Goal: Task Accomplishment & Management: Manage account settings

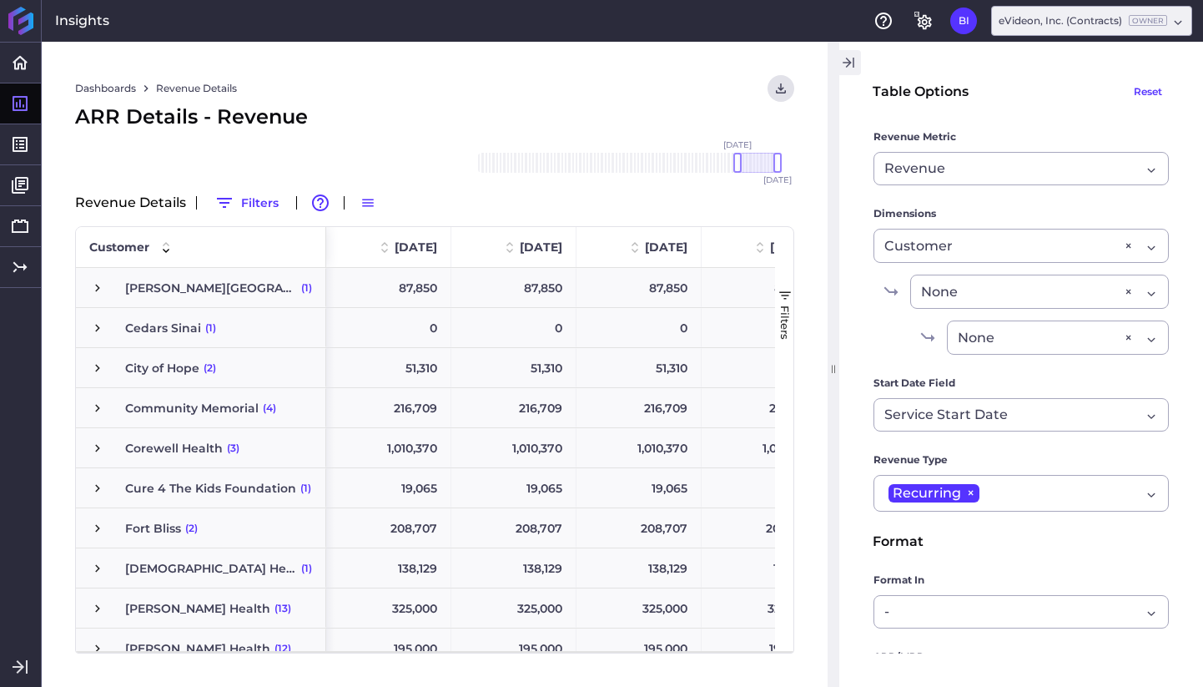
click at [855, 64] on icon "button" at bounding box center [848, 63] width 15 height 20
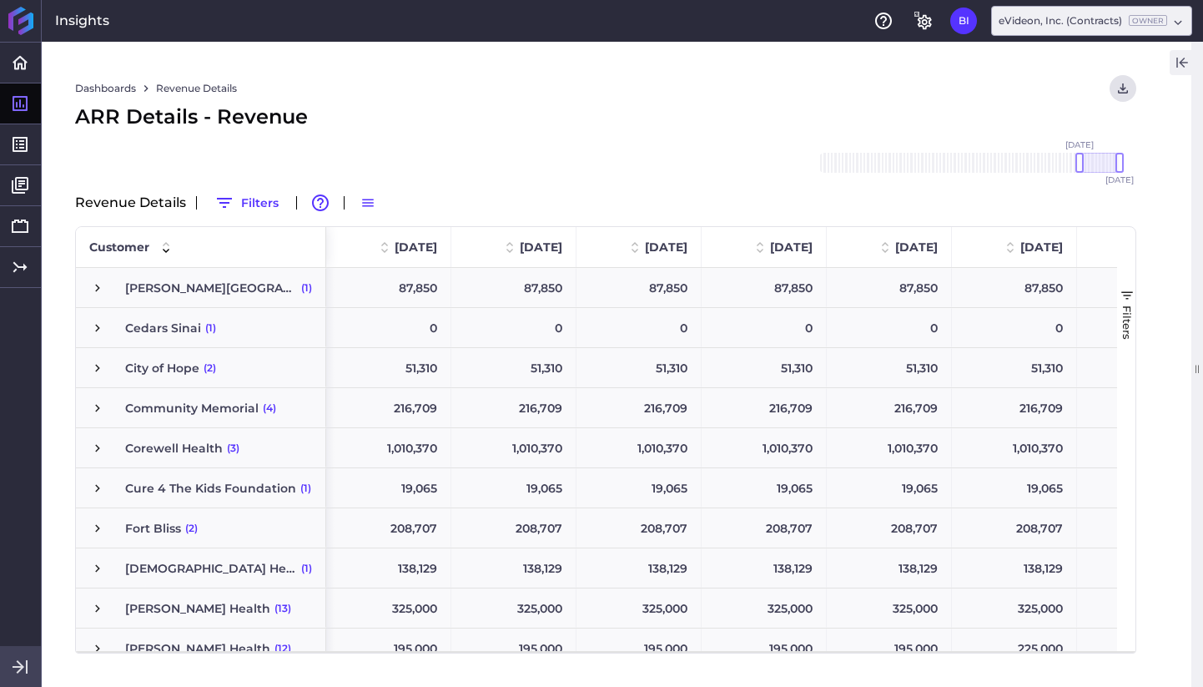
click at [19, 666] on icon at bounding box center [19, 666] width 12 height 13
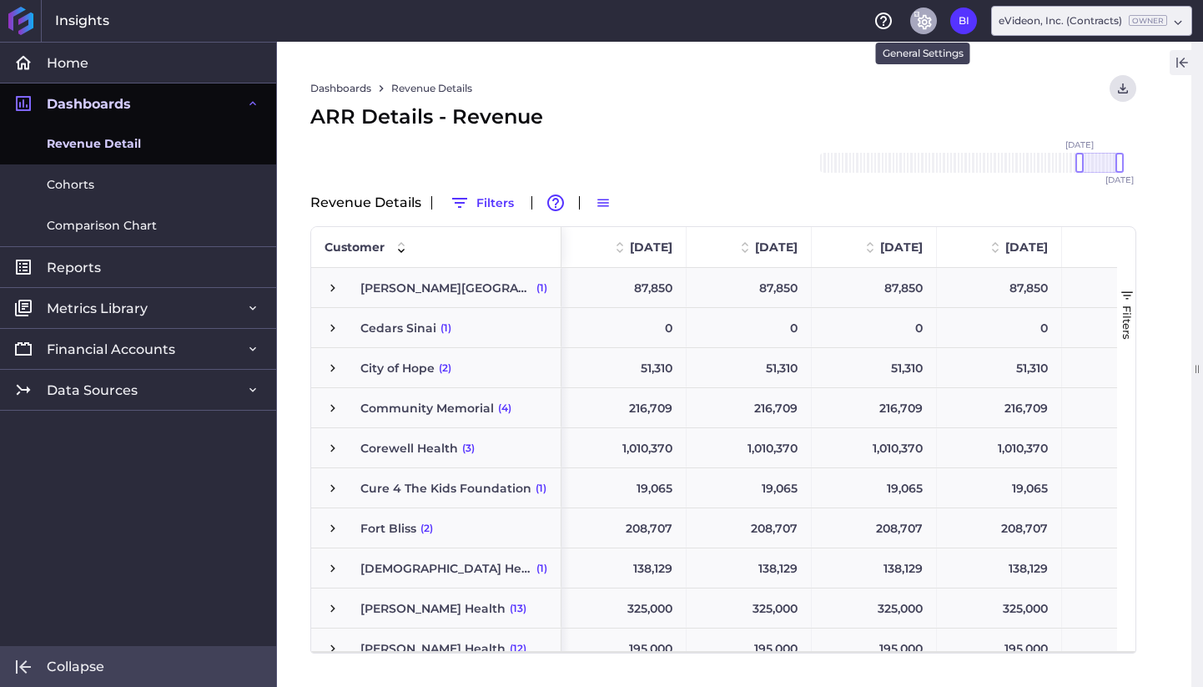
click at [922, 23] on icon "General Settings" at bounding box center [924, 21] width 20 height 20
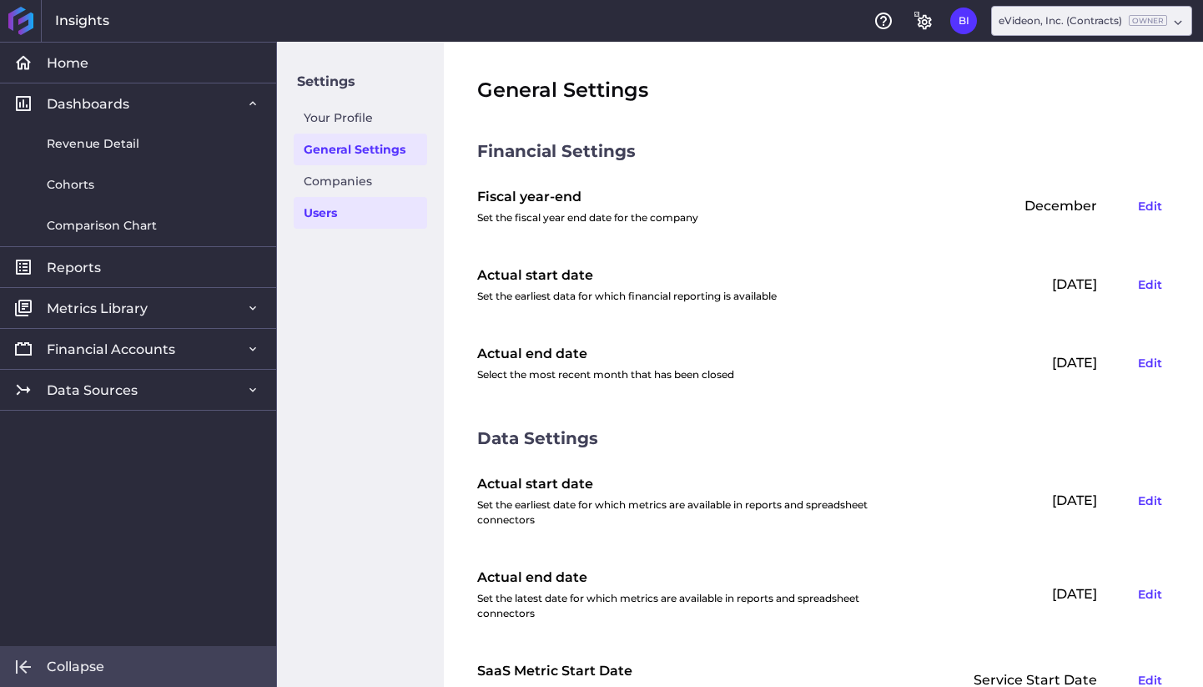
click at [349, 209] on link "Users" at bounding box center [361, 213] width 134 height 32
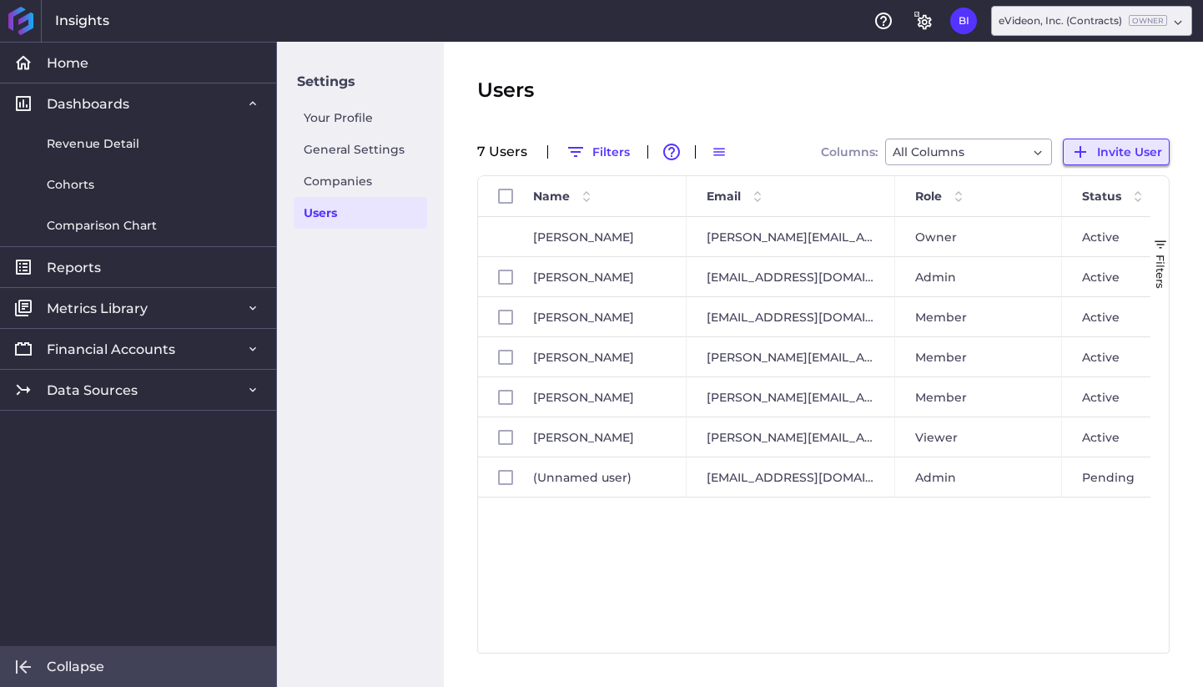
click at [1122, 151] on span "Invite User" at bounding box center [1129, 152] width 65 height 18
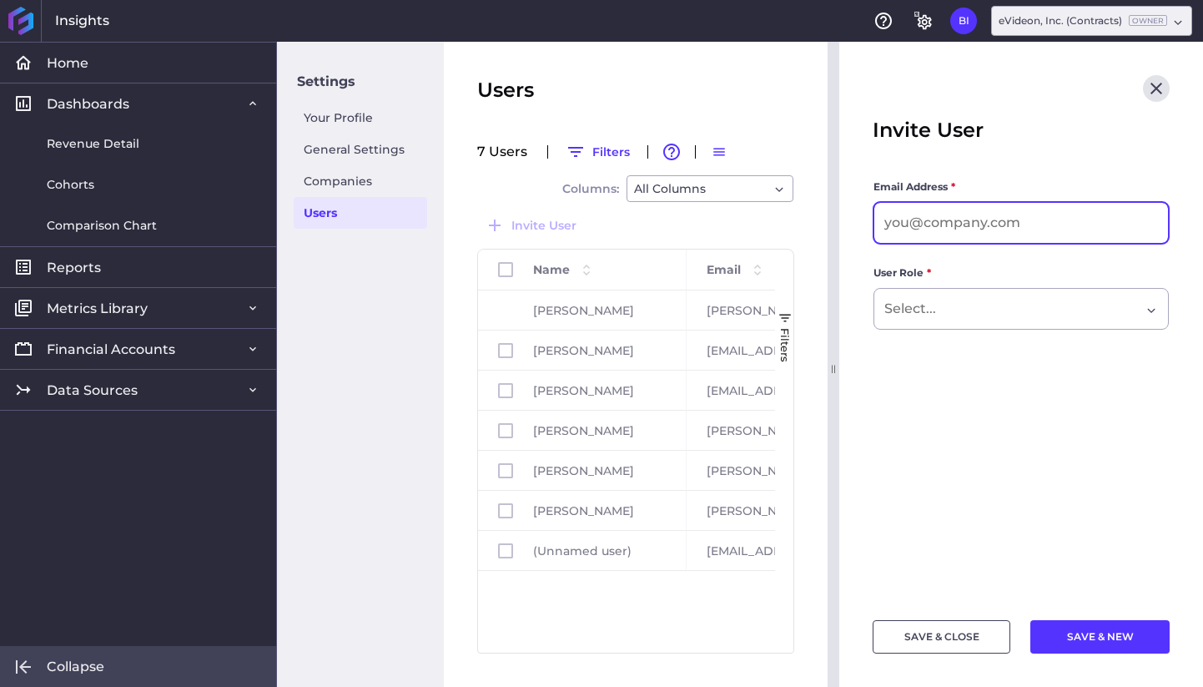
click at [992, 220] on input at bounding box center [1022, 223] width 294 height 40
paste input "[EMAIL_ADDRESS][DOMAIN_NAME]"
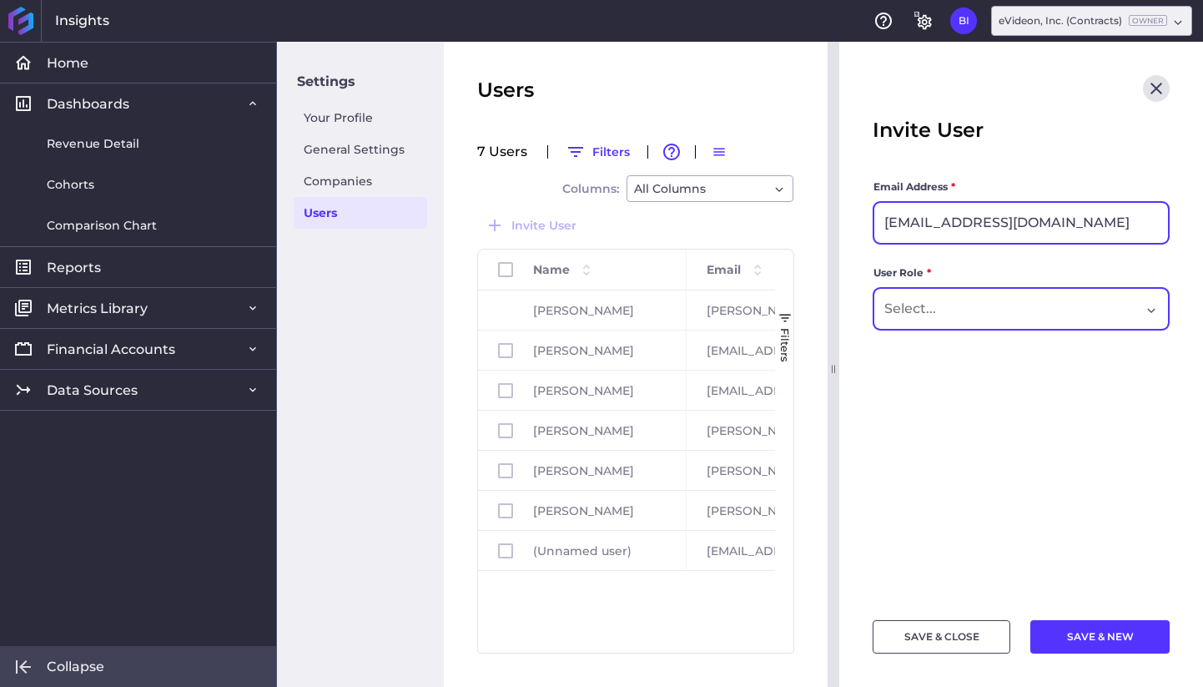
type input "[EMAIL_ADDRESS][DOMAIN_NAME]"
click at [1014, 321] on div "Dropdown select" at bounding box center [1021, 309] width 295 height 42
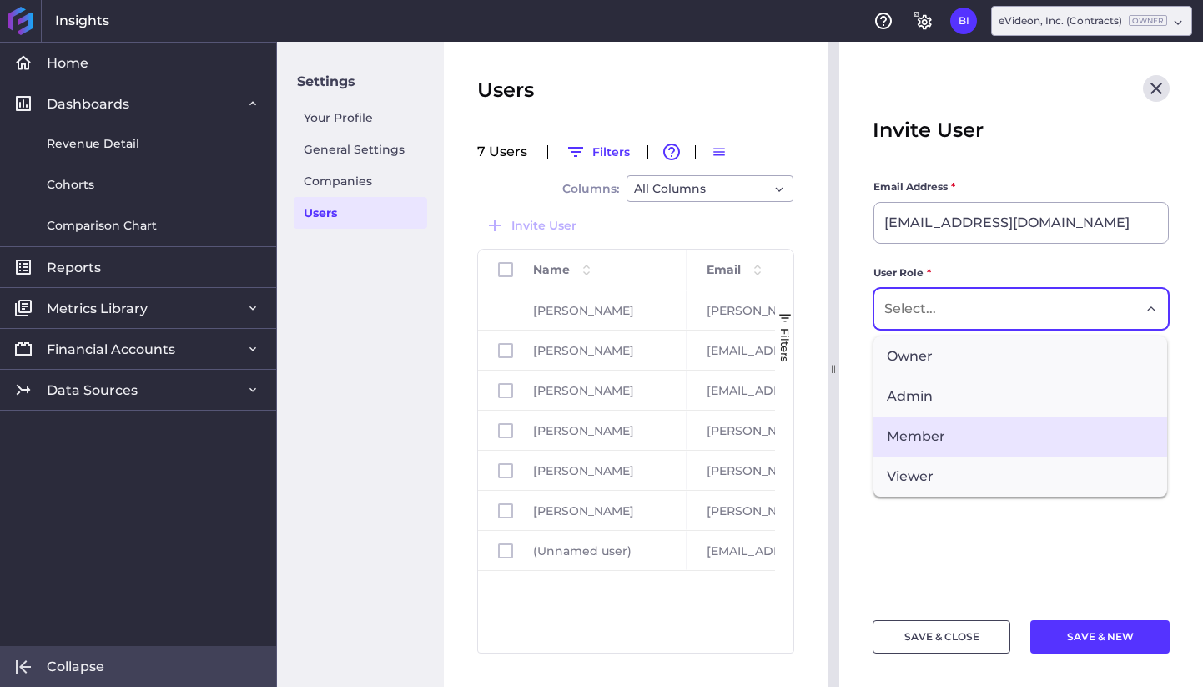
click at [1008, 428] on span "Member" at bounding box center [1021, 436] width 294 height 40
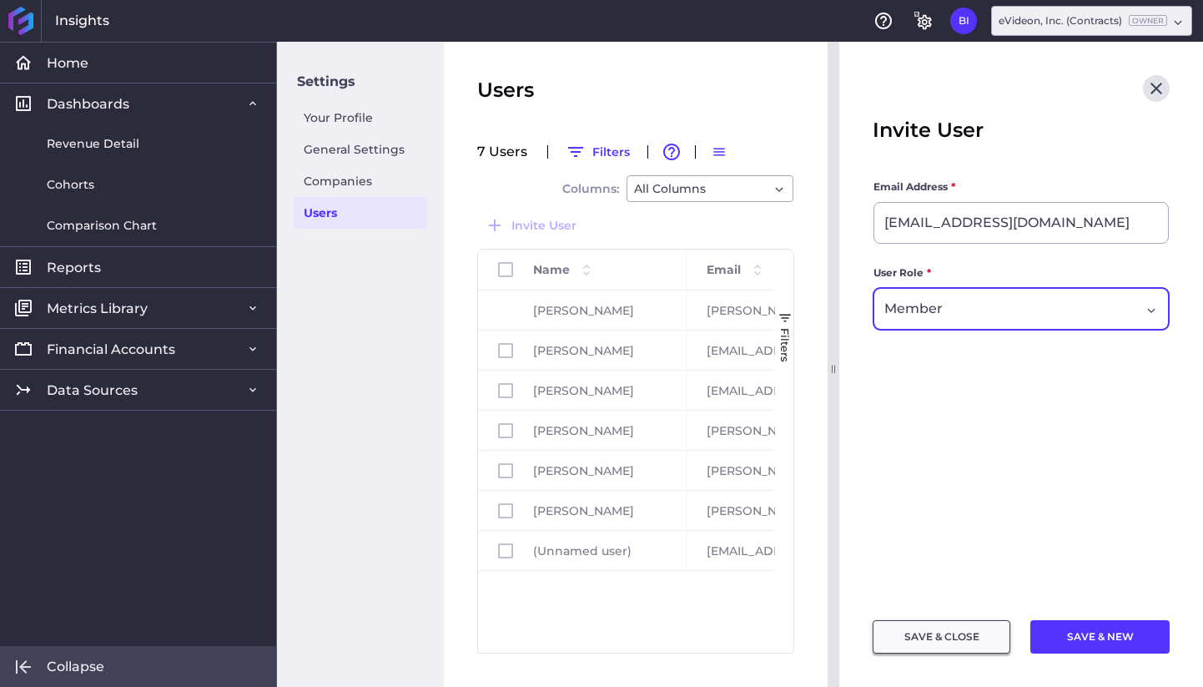
click at [958, 634] on button "SAVE & CLOSE" at bounding box center [942, 636] width 138 height 33
